Goal: Navigation & Orientation: Find specific page/section

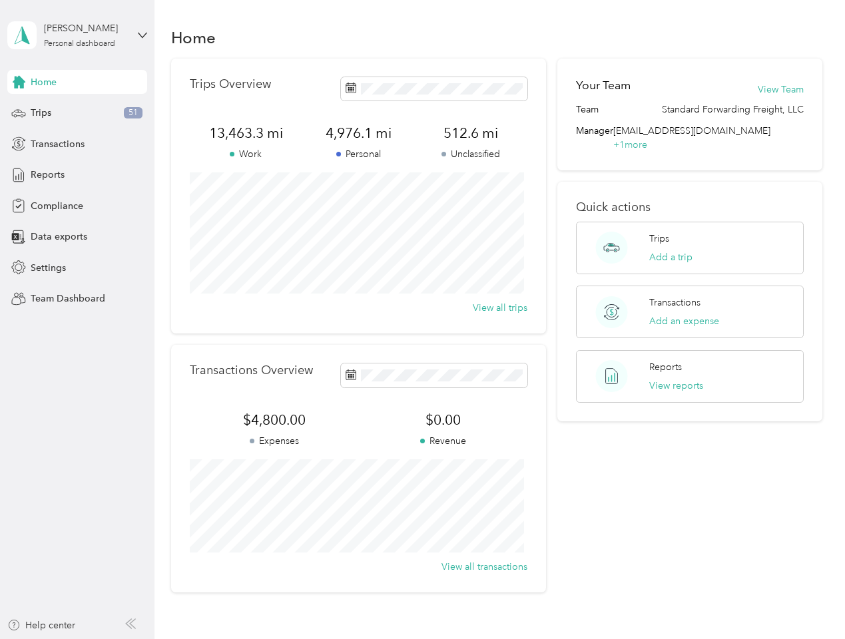
click at [422, 319] on div "Trips Overview 13,463.3 mi Work 4,976.1 mi Personal 512.6 mi Unclassified View …" at bounding box center [358, 196] width 375 height 275
click at [77, 35] on div "[PERSON_NAME]" at bounding box center [85, 28] width 83 height 14
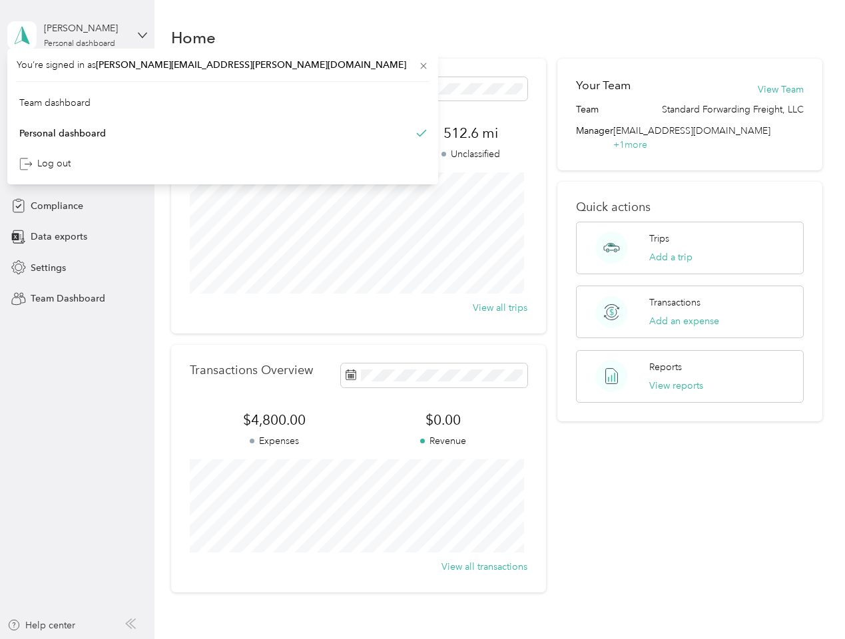
click at [77, 82] on div "You’re signed in as [PERSON_NAME][EMAIL_ADDRESS][PERSON_NAME][DOMAIN_NAME] Team…" at bounding box center [222, 117] width 431 height 136
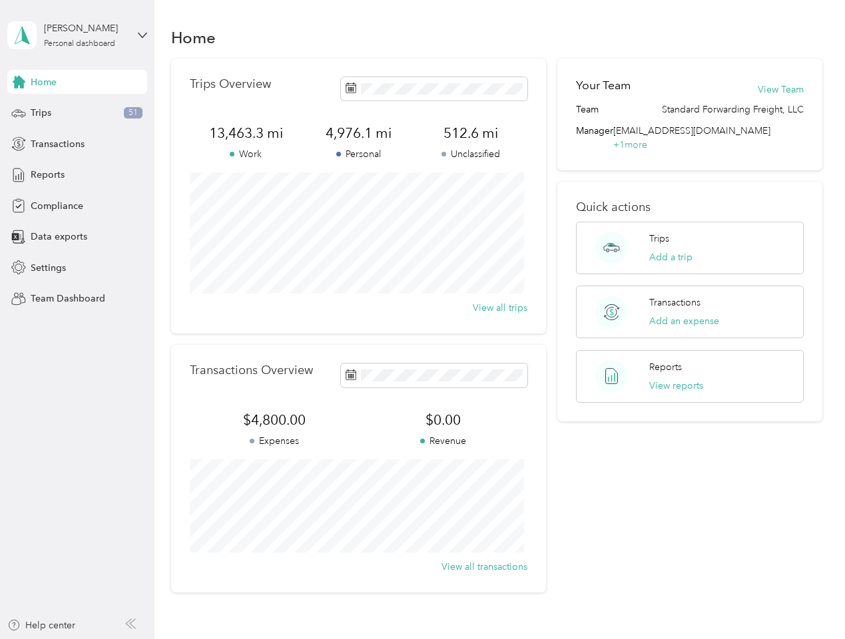
click at [19, 82] on div "You’re signed in as [PERSON_NAME][EMAIL_ADDRESS][PERSON_NAME][DOMAIN_NAME] Team…" at bounding box center [222, 117] width 431 height 136
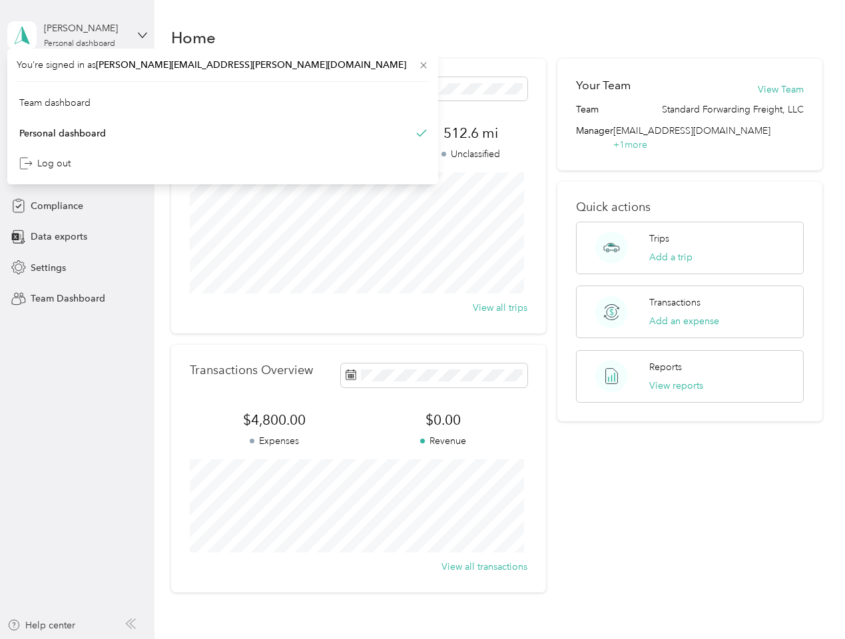
click at [77, 113] on div "Trips 51" at bounding box center [77, 113] width 140 height 24
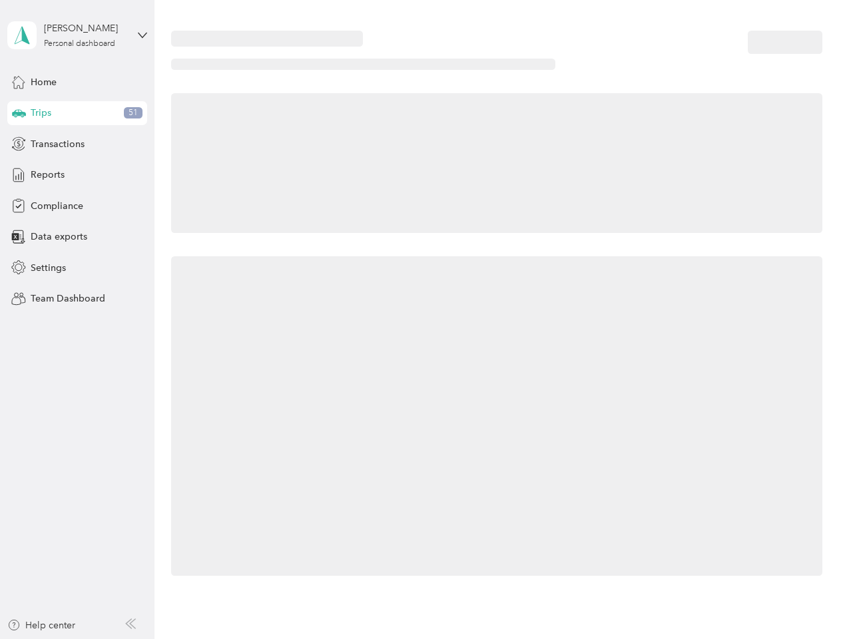
click at [19, 113] on icon at bounding box center [19, 112] width 14 height 7
click at [77, 144] on span "Transactions" at bounding box center [58, 144] width 54 height 14
